Goal: Information Seeking & Learning: Get advice/opinions

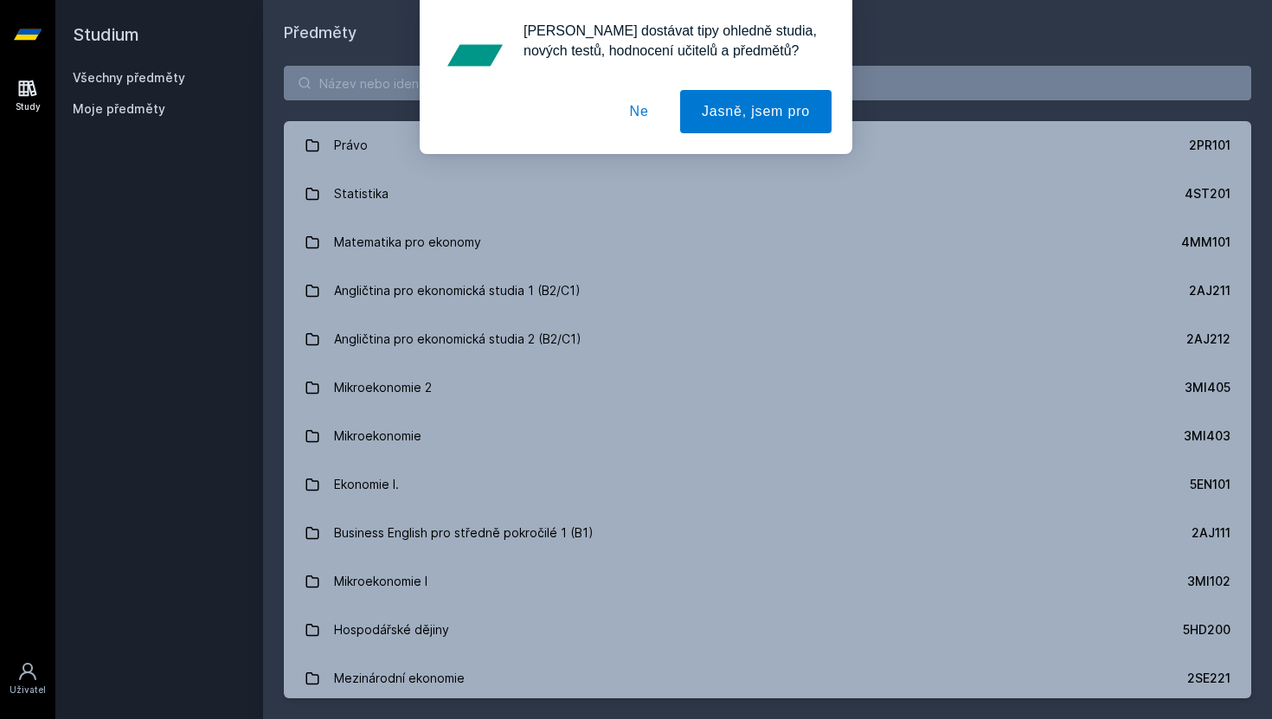
click at [639, 112] on button "Ne" at bounding box center [639, 111] width 62 height 43
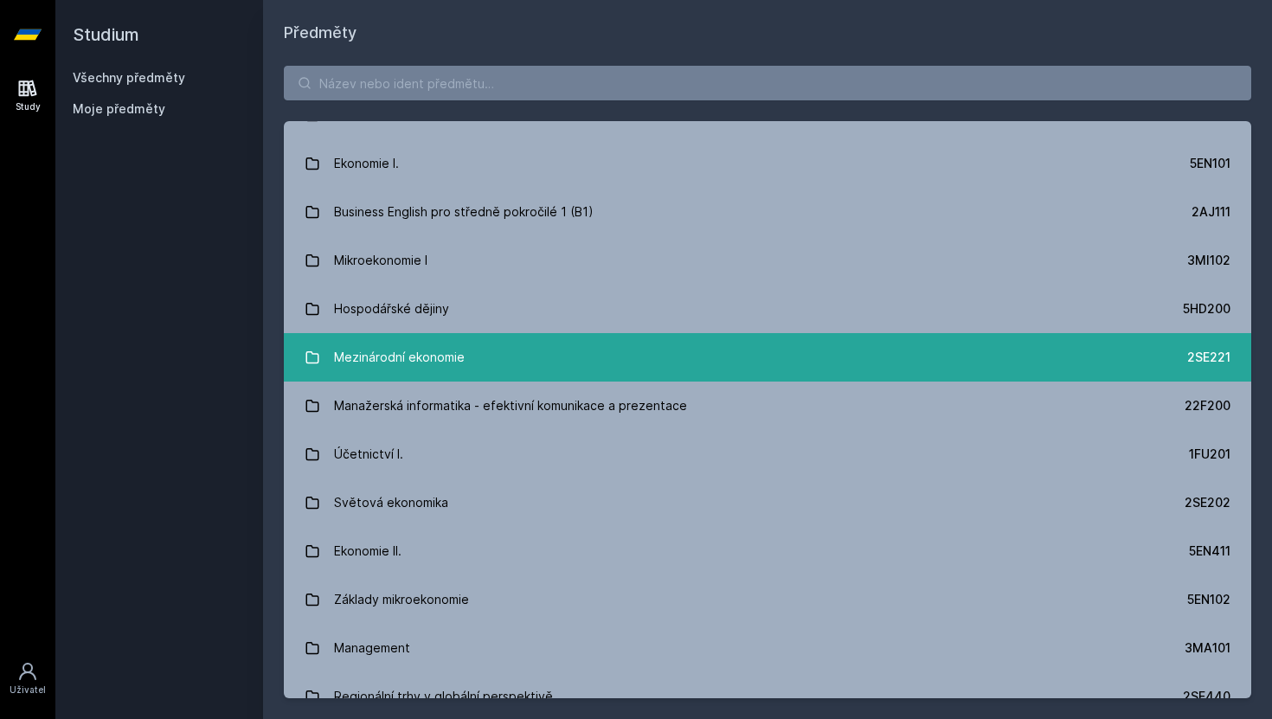
scroll to position [260, 0]
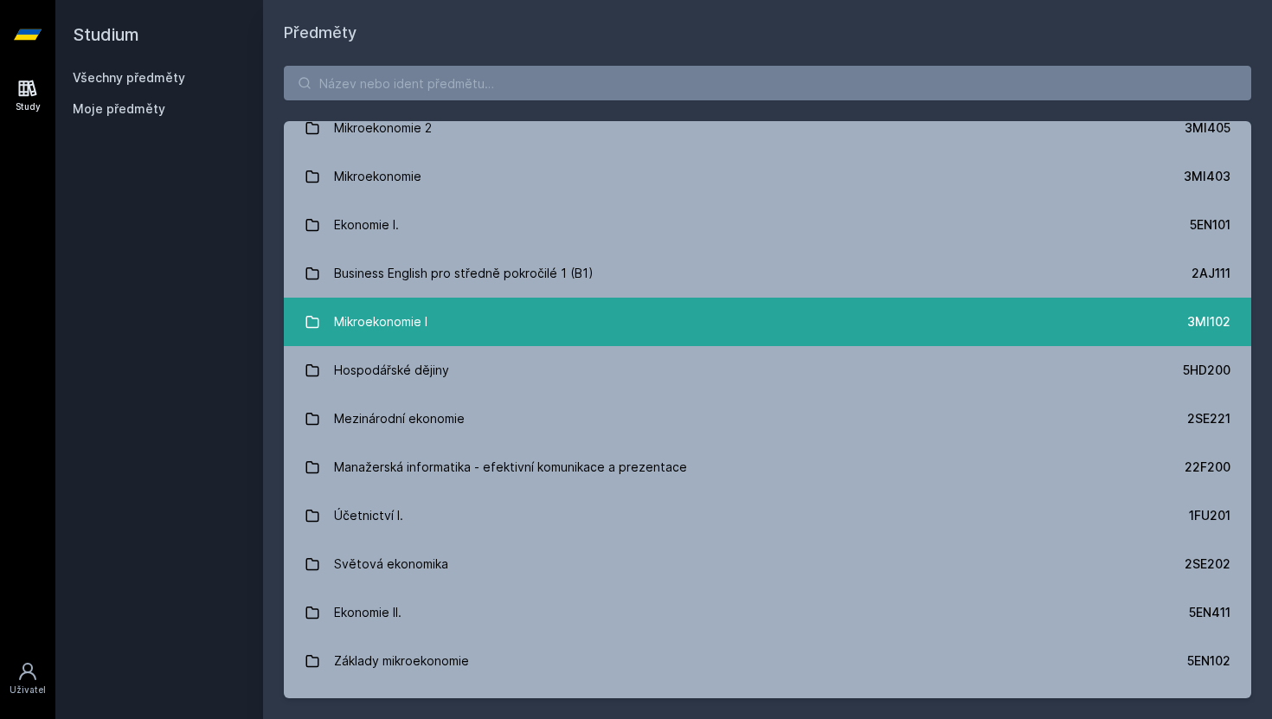
click at [446, 329] on link "Mikroekonomie I 3MI102" at bounding box center [767, 322] width 967 height 48
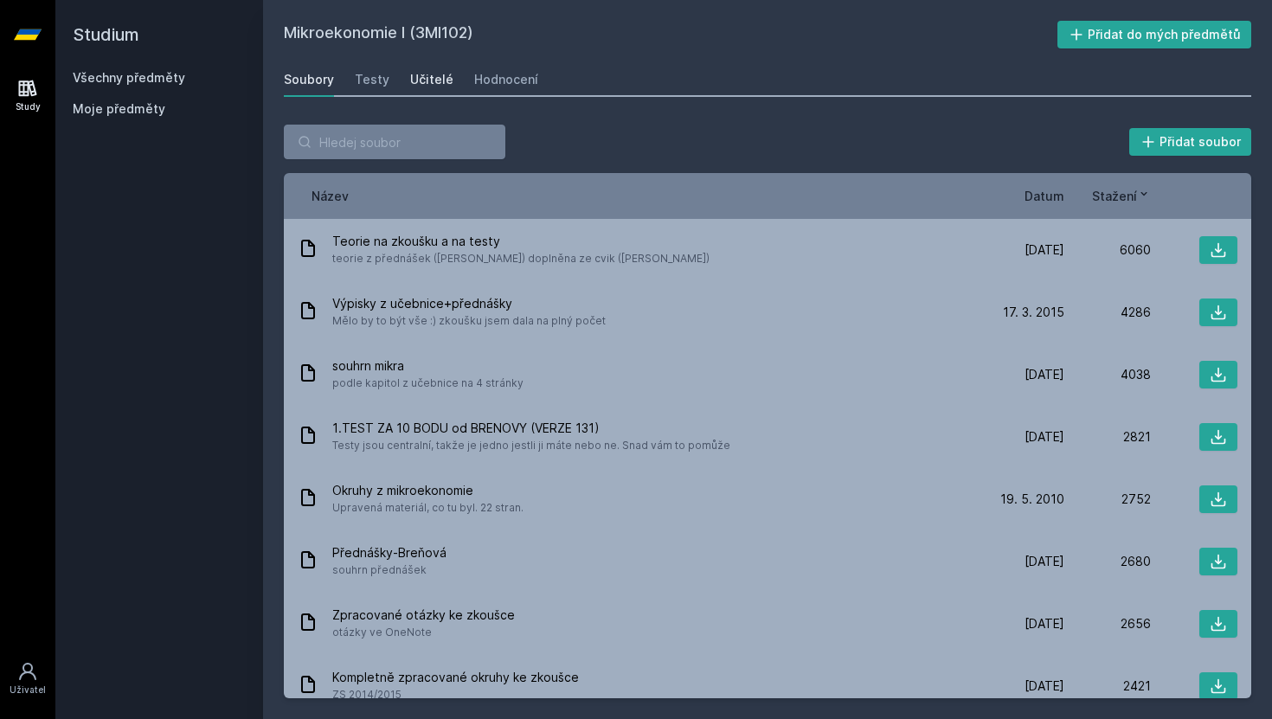
click at [430, 83] on div "Učitelé" at bounding box center [431, 79] width 43 height 17
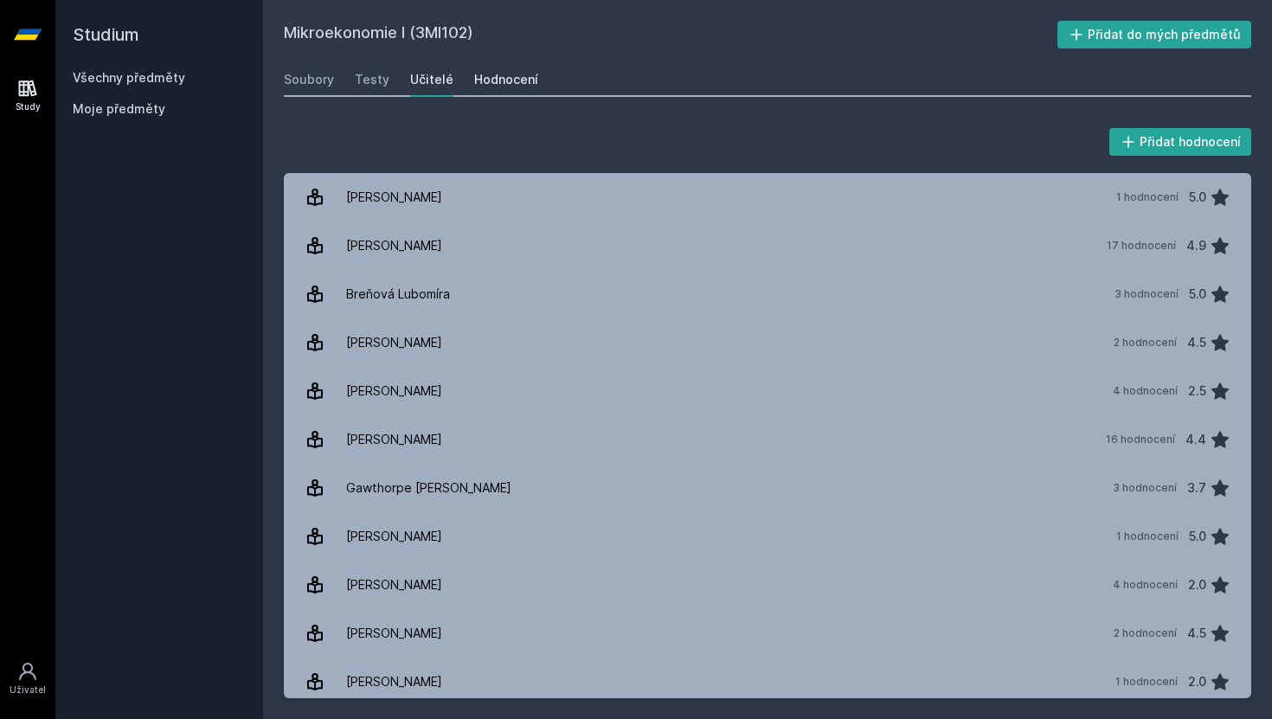
click at [477, 80] on div "Hodnocení" at bounding box center [506, 79] width 64 height 17
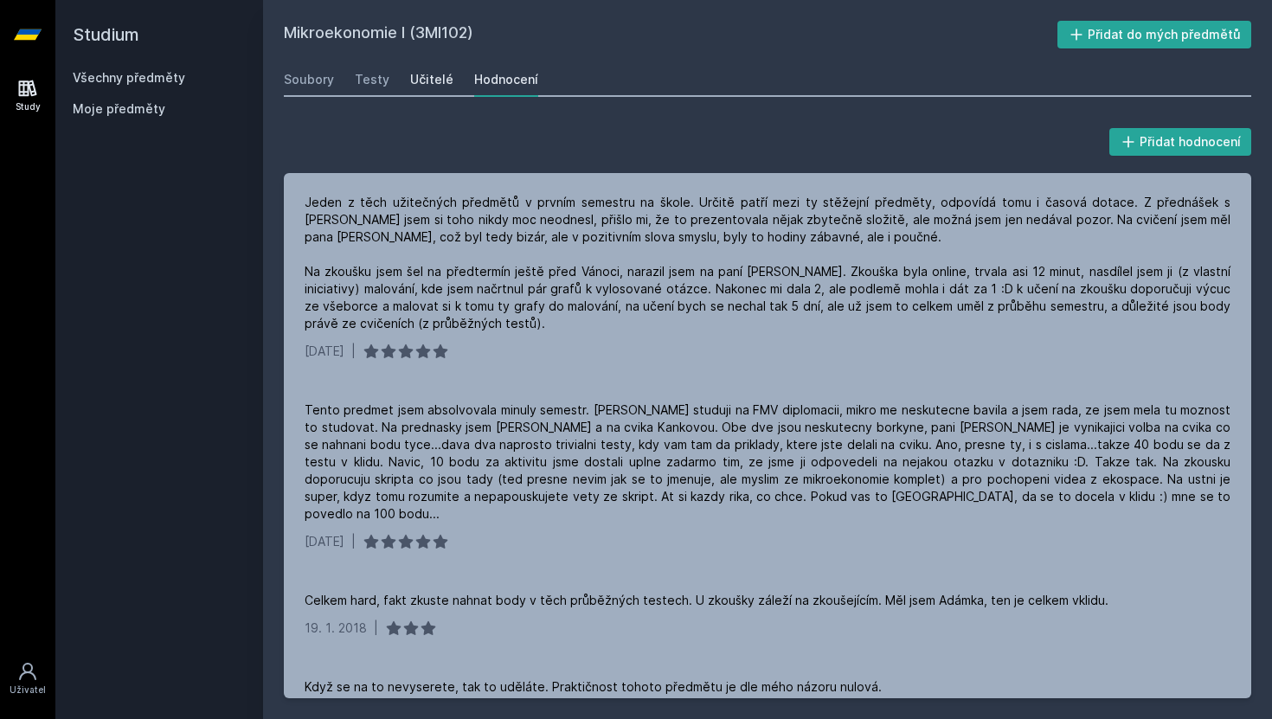
click at [423, 79] on div "Učitelé" at bounding box center [431, 79] width 43 height 17
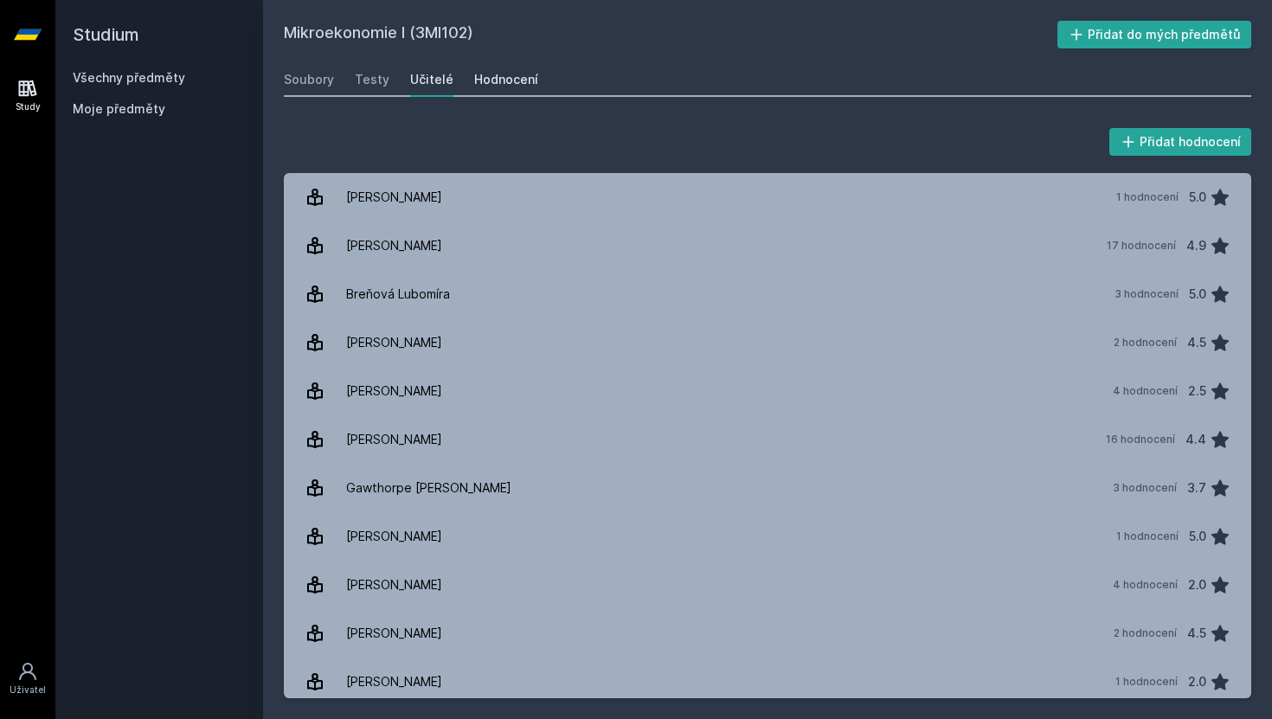
click at [478, 74] on div "Hodnocení" at bounding box center [506, 79] width 64 height 17
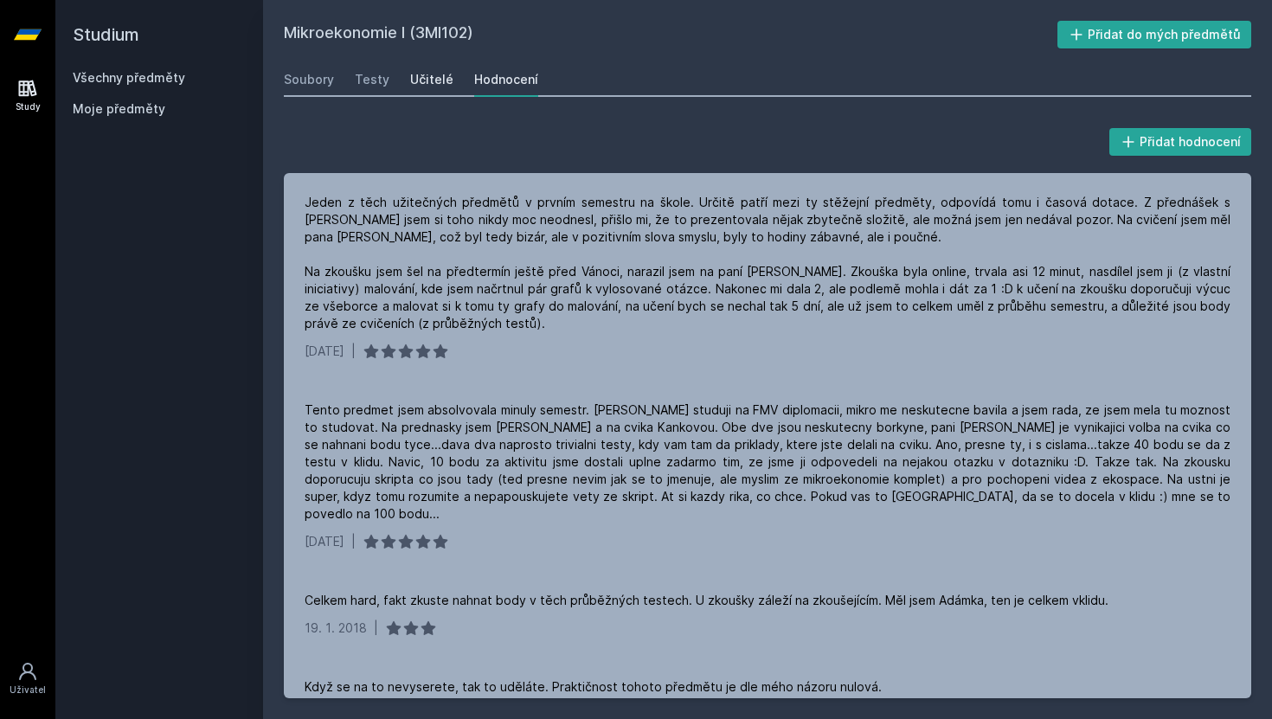
click at [433, 74] on div "Učitelé" at bounding box center [431, 79] width 43 height 17
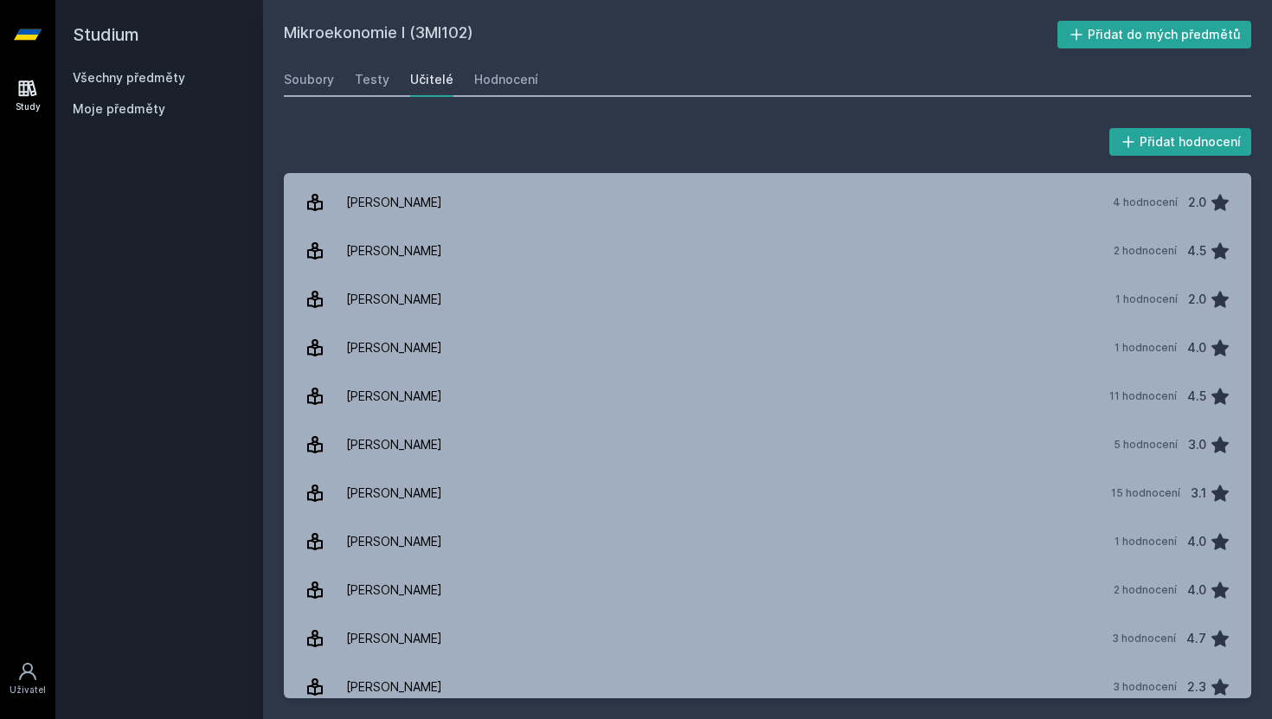
scroll to position [377, 0]
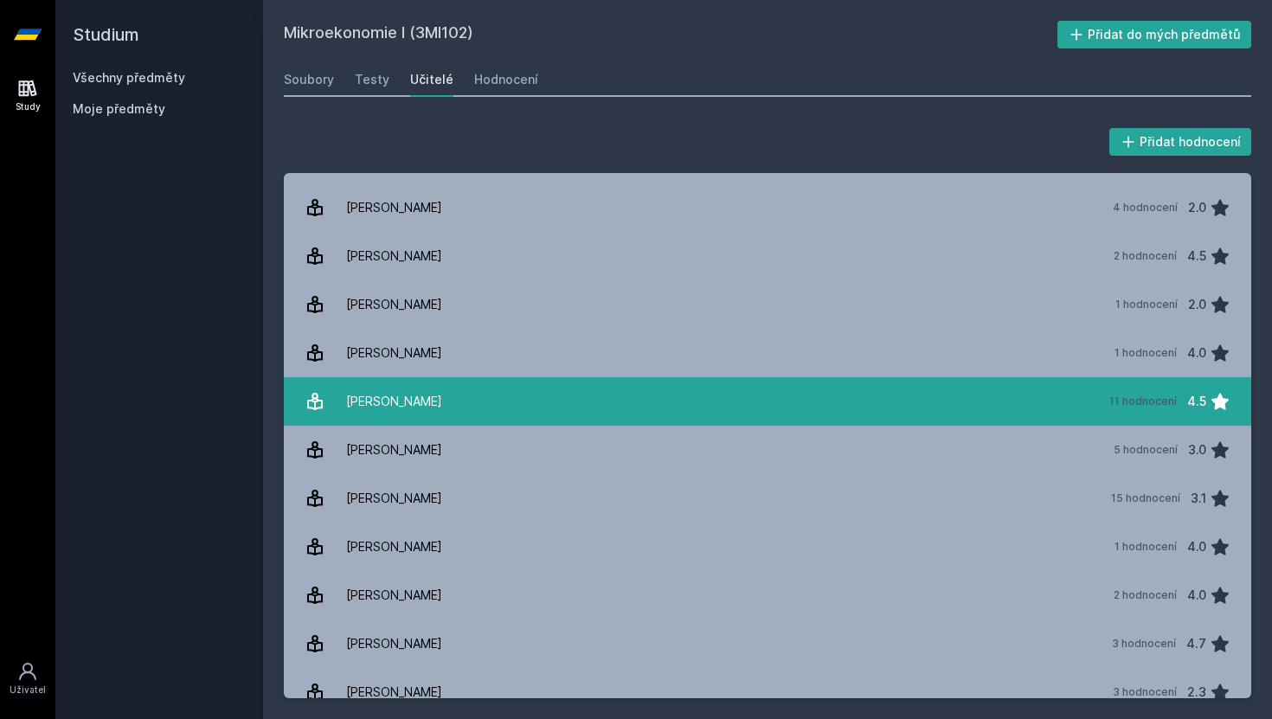
click at [472, 393] on link "Kaňková Eva 11 hodnocení 4.5" at bounding box center [767, 401] width 967 height 48
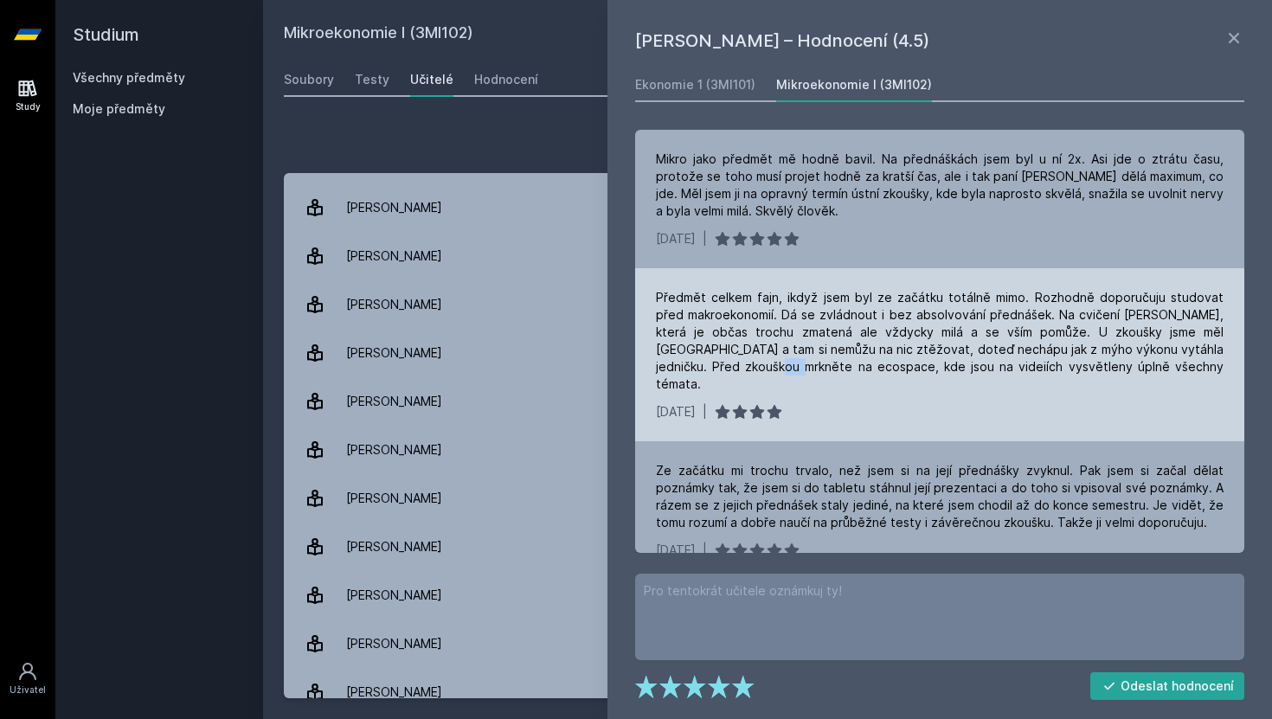
drag, startPoint x: 728, startPoint y: 369, endPoint x: 714, endPoint y: 369, distance: 13.8
click at [714, 369] on div "Předmět celkem fajn, ikdyž jsem byl ze začátku totálně mimo. Rozhodně doporučuj…" at bounding box center [940, 341] width 568 height 104
drag, startPoint x: 722, startPoint y: 369, endPoint x: 749, endPoint y: 369, distance: 27.7
click at [762, 369] on div "Předmět celkem fajn, ikdyž jsem byl ze začátku totálně mimo. Rozhodně doporučuj…" at bounding box center [940, 341] width 568 height 104
drag, startPoint x: 723, startPoint y: 367, endPoint x: 777, endPoint y: 369, distance: 53.7
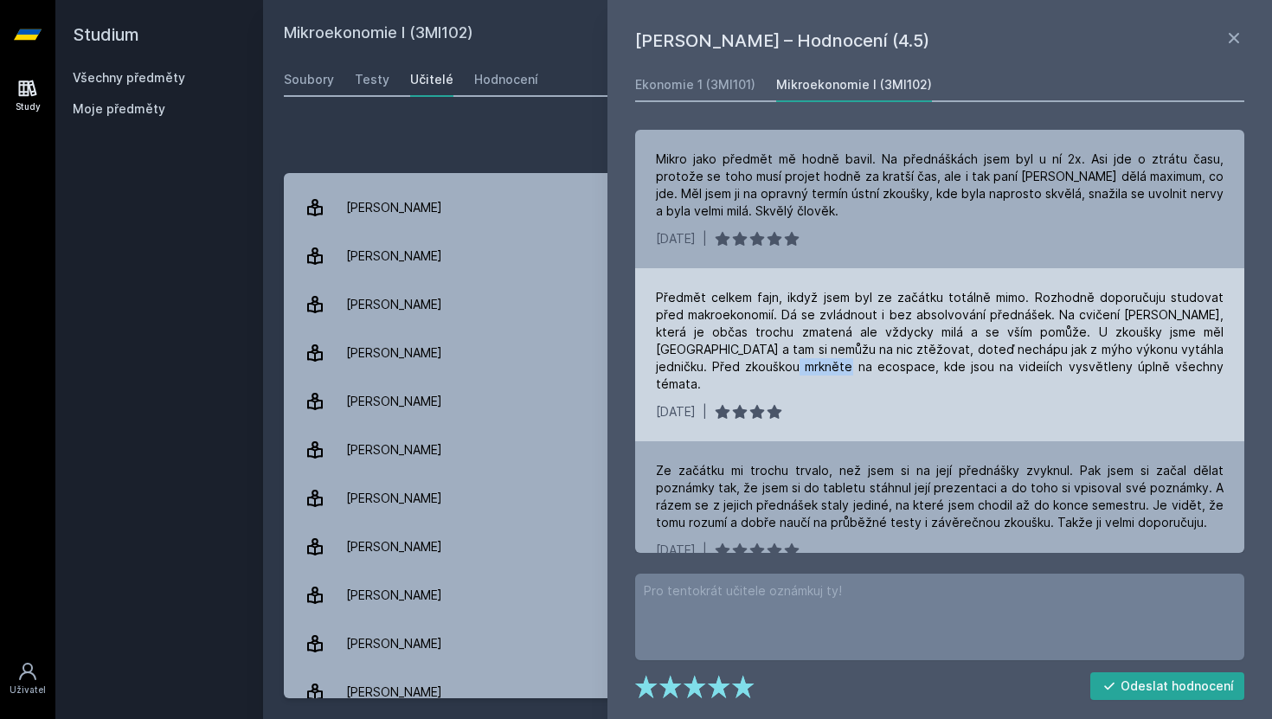
click at [778, 369] on div "Předmět celkem fajn, ikdyž jsem byl ze začátku totálně mimo. Rozhodně doporučuj…" at bounding box center [940, 341] width 568 height 104
copy div "ecospace"
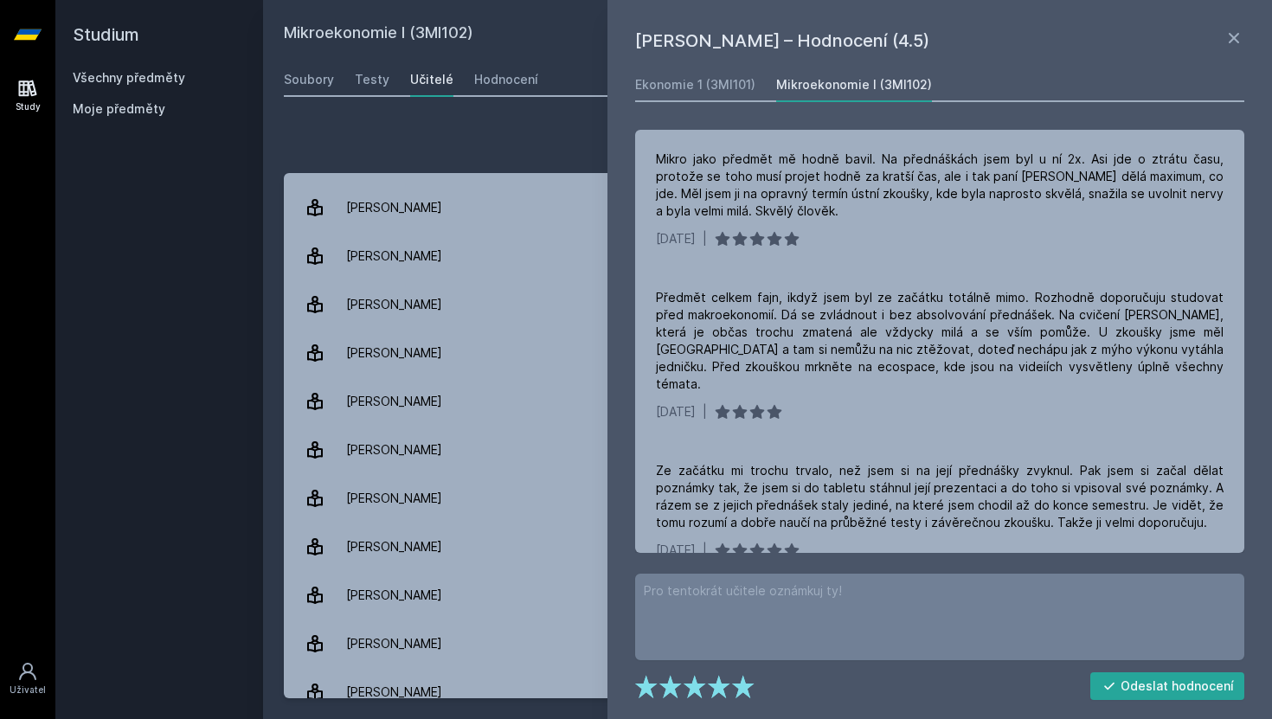
click at [85, 43] on h2 "Studium" at bounding box center [159, 34] width 173 height 69
click at [137, 50] on h2 "Studium" at bounding box center [159, 34] width 173 height 69
click at [131, 41] on h2 "Studium" at bounding box center [159, 34] width 173 height 69
click at [116, 38] on h2 "Studium" at bounding box center [159, 34] width 173 height 69
click at [23, 104] on div "Study" at bounding box center [28, 106] width 25 height 13
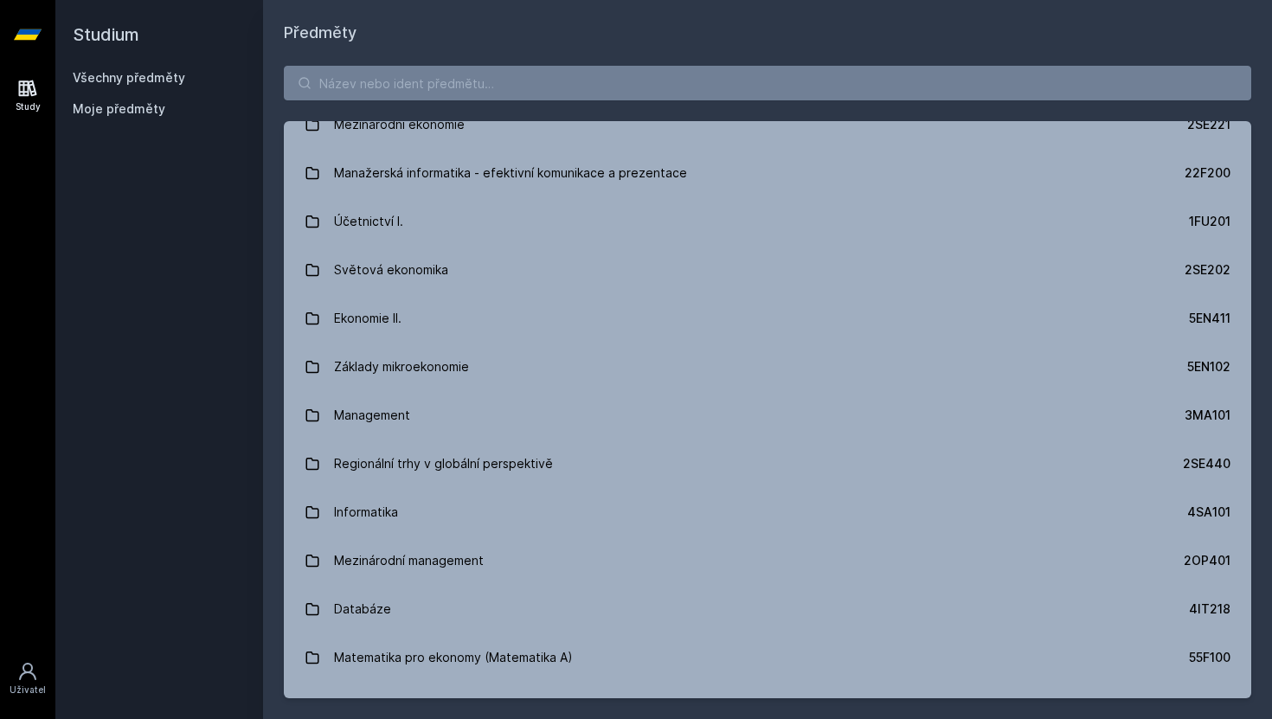
scroll to position [576, 0]
